Goal: Check status: Check status

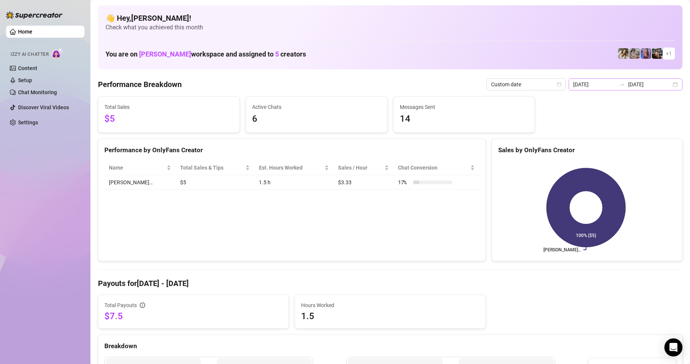
click at [665, 87] on div "[DATE] [DATE]" at bounding box center [626, 84] width 114 height 12
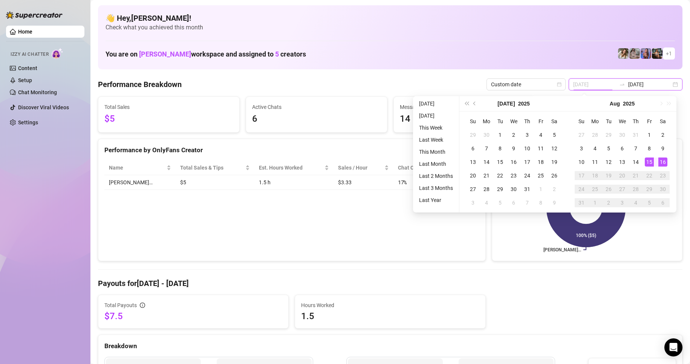
type input "[DATE]"
click at [644, 163] on td "15" at bounding box center [649, 162] width 14 height 14
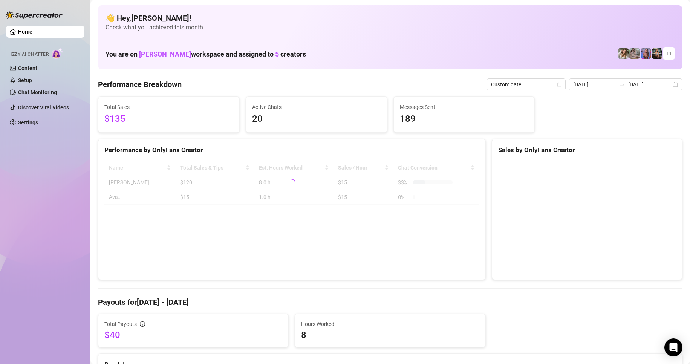
type input "[DATE]"
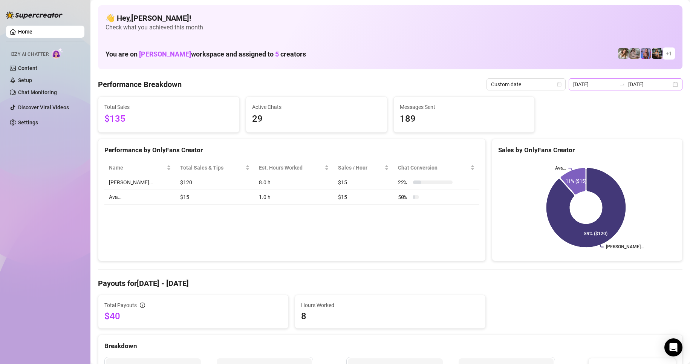
click at [670, 82] on div "[DATE] [DATE]" at bounding box center [626, 84] width 114 height 12
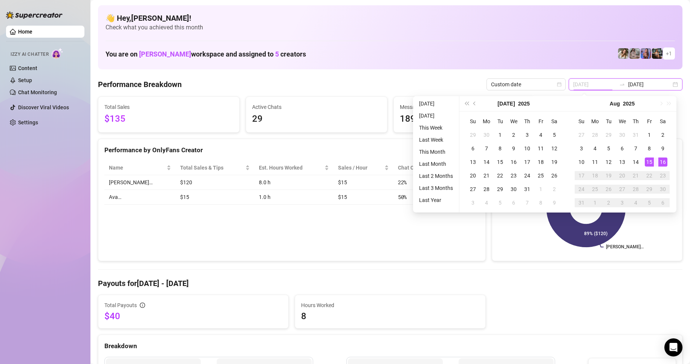
type input "[DATE]"
click at [662, 161] on div "16" at bounding box center [662, 161] width 9 height 9
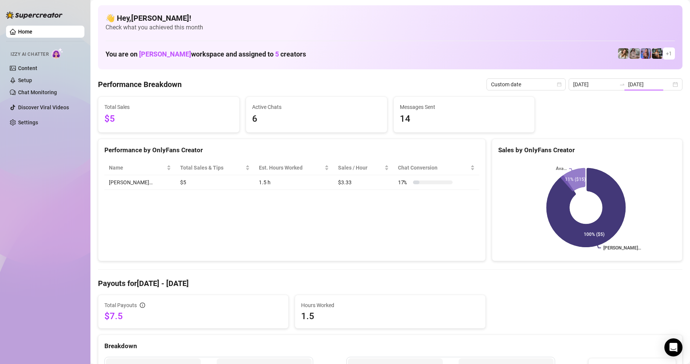
type input "[DATE]"
